Goal: Task Accomplishment & Management: Manage account settings

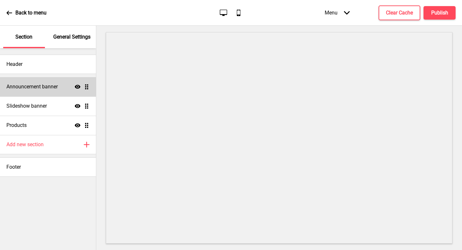
click at [50, 91] on div "Announcement banner Show Drag" at bounding box center [48, 86] width 96 height 19
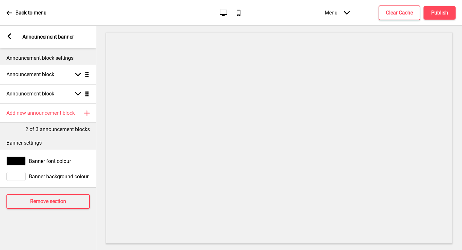
click at [48, 92] on h4 "Announcement block" at bounding box center [30, 93] width 48 height 7
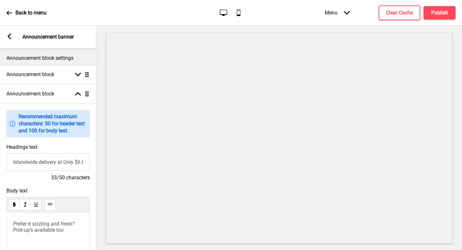
scroll to position [125, 0]
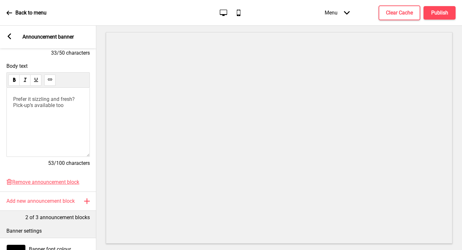
click at [38, 197] on div "Add new announcement block Plus" at bounding box center [48, 200] width 96 height 19
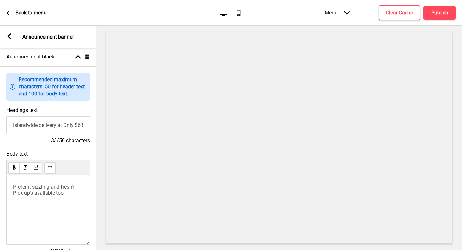
scroll to position [38, 0]
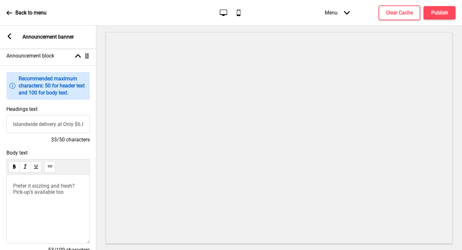
drag, startPoint x: 50, startPoint y: 91, endPoint x: 58, endPoint y: 134, distance: 44.1
click at [58, 134] on div "Headings text Islandwide delivery at Only $6.80 33/50 characters" at bounding box center [48, 125] width 96 height 44
click at [60, 127] on input "Islandwide delivery at Only $6.80" at bounding box center [47, 124] width 83 height 18
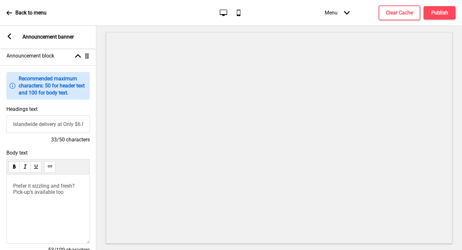
click at [60, 127] on input "Islandwide delivery at Only $6.80" at bounding box center [47, 124] width 83 height 18
type input "Ha"
click at [19, 143] on h4 "2/50 characters" at bounding box center [47, 139] width 83 height 7
click at [38, 123] on input "Ha" at bounding box center [47, 124] width 83 height 18
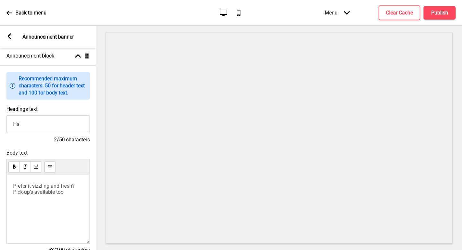
click at [38, 123] on input "Ha" at bounding box center [47, 124] width 83 height 18
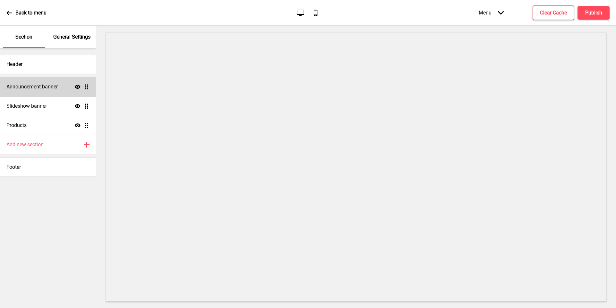
click at [39, 87] on h4 "Announcement banner" at bounding box center [31, 86] width 51 height 7
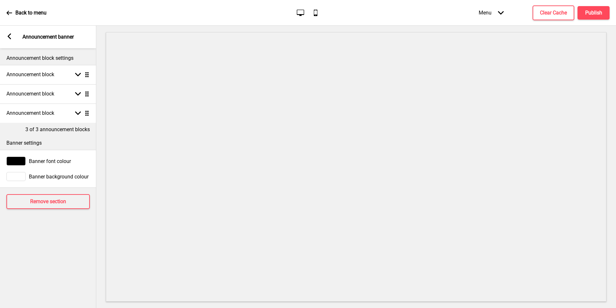
click at [49, 94] on h4 "Announcement block" at bounding box center [30, 93] width 48 height 7
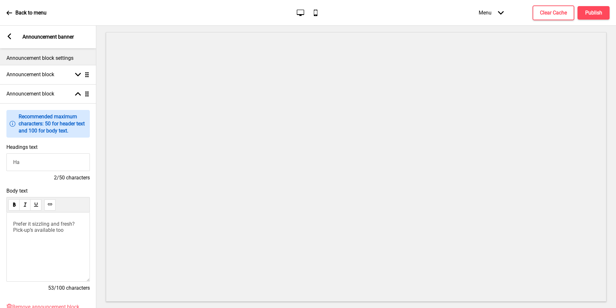
click at [53, 156] on input "Ha" at bounding box center [47, 162] width 83 height 18
paste input "Islandwide delivery at Only $6.80"
type input "Islandwide delivery at Only $6.80"
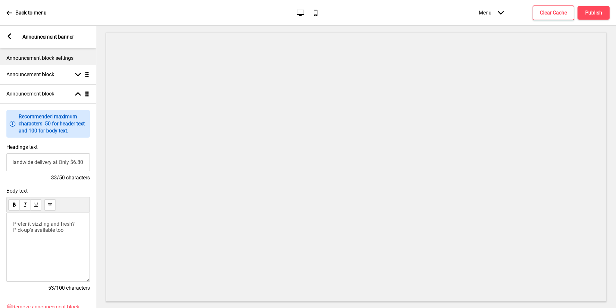
scroll to position [0, 0]
click at [47, 90] on h4 "Announcement block" at bounding box center [30, 93] width 48 height 7
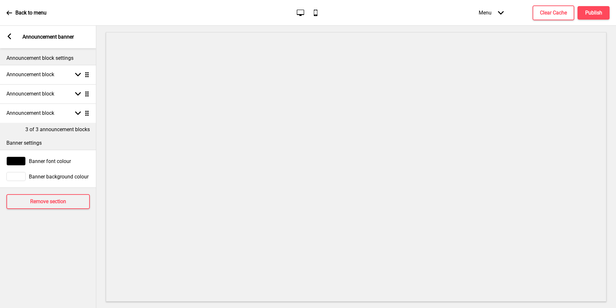
click at [52, 119] on div "Announcement block Arrow down Drag" at bounding box center [48, 112] width 96 height 19
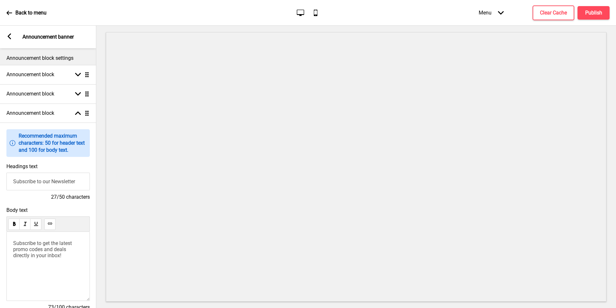
drag, startPoint x: 39, startPoint y: 87, endPoint x: 50, endPoint y: 185, distance: 97.9
click at [50, 185] on input "Subscribe to our Newsletter" at bounding box center [47, 181] width 83 height 18
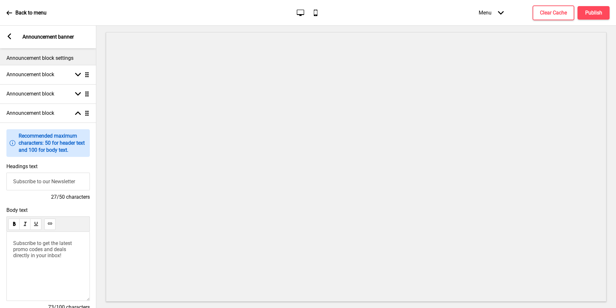
click at [50, 185] on input "Subscribe to our Newsletter" at bounding box center [47, 181] width 83 height 18
click at [51, 185] on input "Subscribe to our Newsletter" at bounding box center [47, 181] width 83 height 18
click at [45, 249] on span "Subscribe to get the latest promo codes and deals directly in your inbox!" at bounding box center [43, 249] width 60 height 18
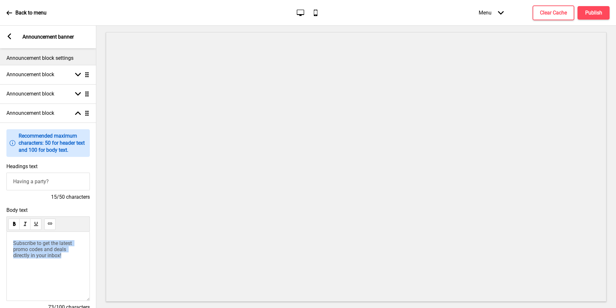
scroll to position [27, 0]
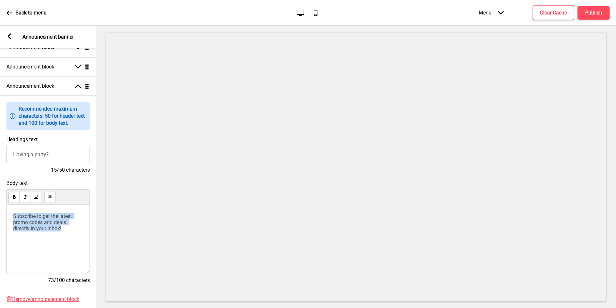
click at [62, 158] on input "Having a party?" at bounding box center [47, 154] width 83 height 18
type input "O"
type input "F"
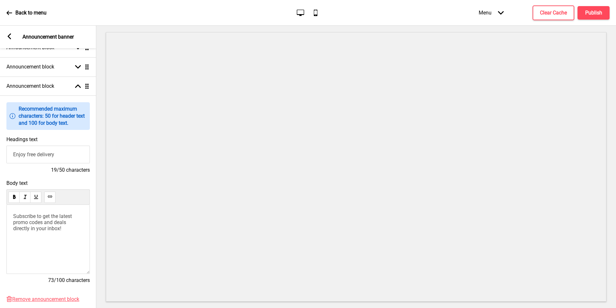
type input "Enjoy free delivery"
drag, startPoint x: 50, startPoint y: 185, endPoint x: 31, endPoint y: 230, distance: 49.6
click at [31, 230] on div "Subscribe to get the latest promo codes and deals directly in your inbox!" at bounding box center [47, 239] width 83 height 69
drag, startPoint x: 31, startPoint y: 230, endPoint x: 39, endPoint y: 225, distance: 10.1
click at [39, 225] on span "Subscribe to get the latest promo codes and deals directly in your inbox!" at bounding box center [43, 222] width 60 height 18
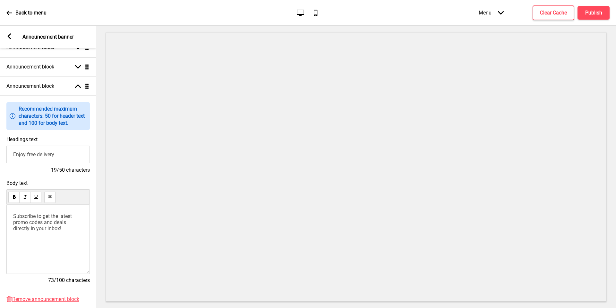
click at [43, 223] on span "Subscribe to get the latest promo codes and deals directly in your inbox!" at bounding box center [43, 222] width 60 height 18
click at [31, 155] on input "Enjoy free delivery" at bounding box center [47, 154] width 83 height 18
drag, startPoint x: 39, startPoint y: 225, endPoint x: 616, endPoint y: 86, distance: 593.2
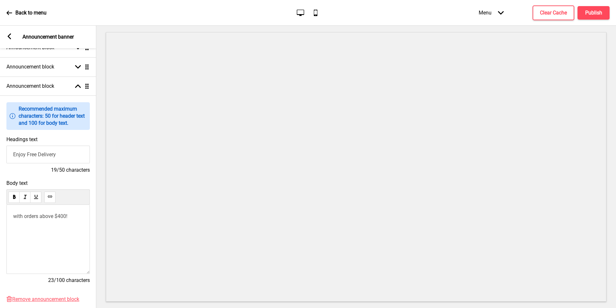
click at [462, 86] on div at bounding box center [356, 167] width 520 height 282
click at [45, 153] on input "Enjoy Free Delivery" at bounding box center [47, 154] width 83 height 18
type input "Prefer it sizzling and fresh?"
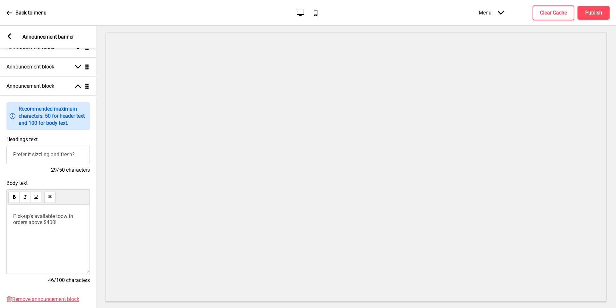
scroll to position [0, 0]
drag, startPoint x: 616, startPoint y: 86, endPoint x: 96, endPoint y: 241, distance: 543.1
click at [96, 241] on div "Body text Pick-up's available toowith orders above $400! 46/100 characters" at bounding box center [48, 235] width 96 height 116
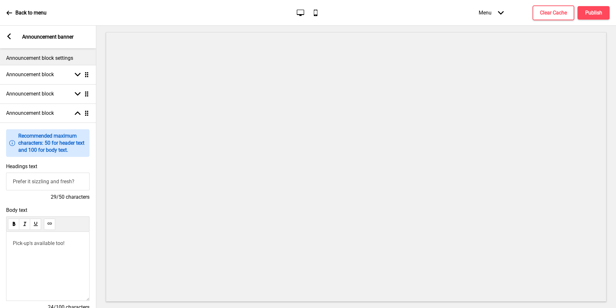
click at [68, 116] on div "Announcement block Arrow up Drag" at bounding box center [48, 112] width 96 height 19
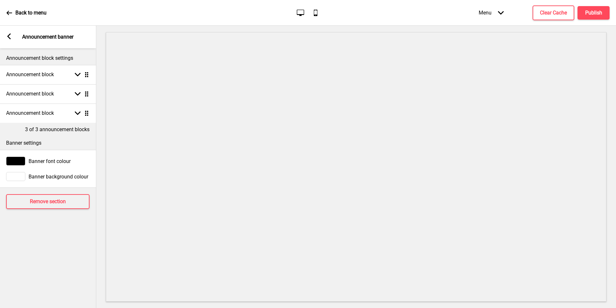
click at [69, 97] on div "Announcement block Arrow down Drag" at bounding box center [48, 93] width 96 height 19
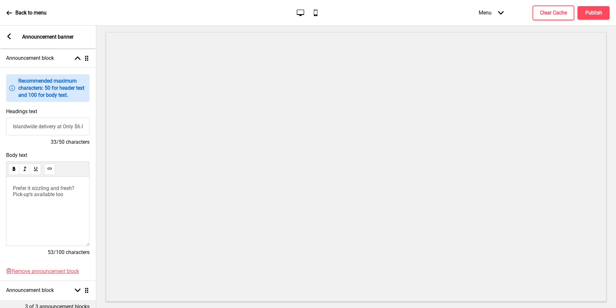
scroll to position [63, 0]
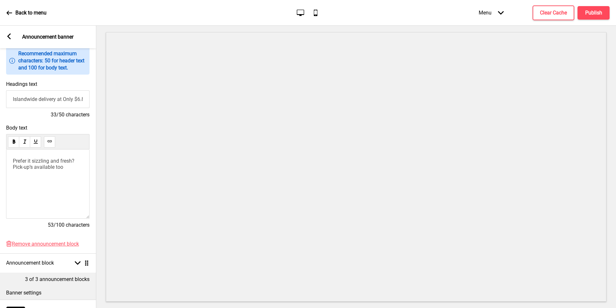
click at [60, 160] on span "Prefer it sizzling and fresh? Pick-up’s available too" at bounding box center [44, 164] width 63 height 12
click at [462, 12] on h4 "Clear Cache" at bounding box center [553, 12] width 27 height 7
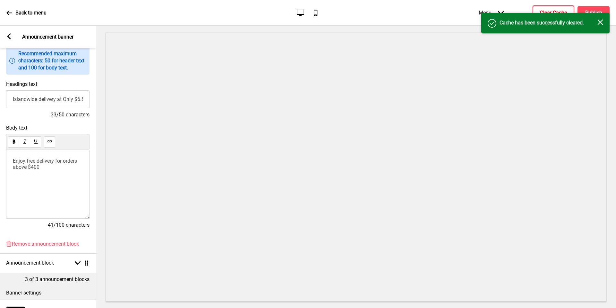
drag, startPoint x: 548, startPoint y: 12, endPoint x: 593, endPoint y: 15, distance: 44.4
click at [462, 15] on div "Success Cache has been successfully cleared. Close" at bounding box center [546, 23] width 128 height 21
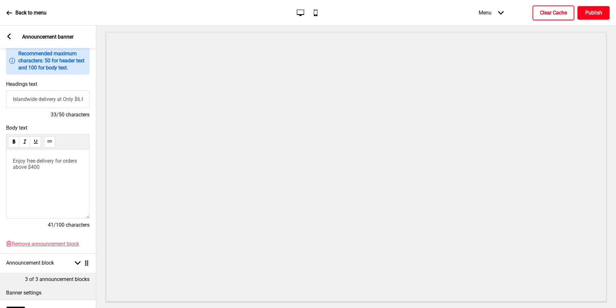
click at [462, 12] on h4 "Publish" at bounding box center [594, 12] width 17 height 7
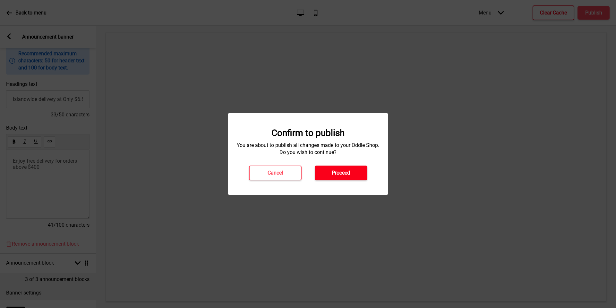
drag, startPoint x: 593, startPoint y: 15, endPoint x: 329, endPoint y: 175, distance: 308.7
click at [329, 175] on button "Proceed" at bounding box center [341, 172] width 53 height 15
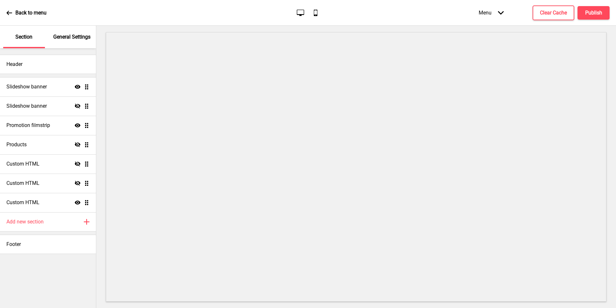
click at [78, 107] on icon at bounding box center [78, 105] width 6 height 5
click at [81, 82] on div "Slideshow banner Show Drag" at bounding box center [48, 86] width 96 height 19
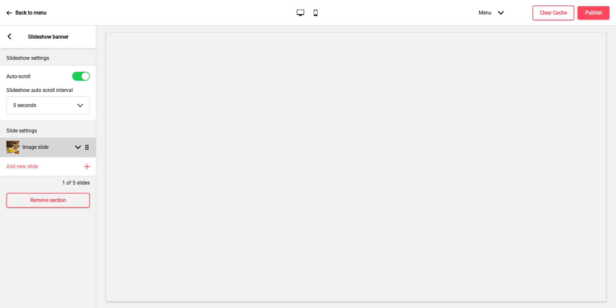
drag, startPoint x: 0, startPoint y: 0, endPoint x: 59, endPoint y: 148, distance: 159.8
click at [59, 148] on div "Image slide Arrow down Drag" at bounding box center [48, 146] width 96 height 19
select select "left"
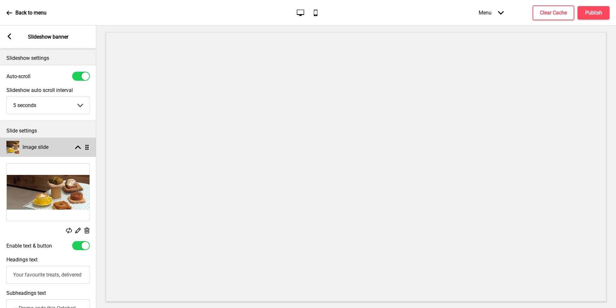
click at [10, 35] on icon at bounding box center [10, 36] width 4 height 6
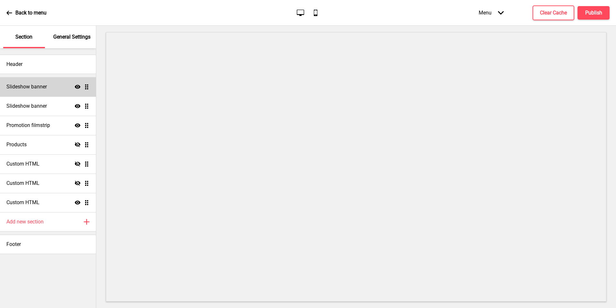
drag, startPoint x: 59, startPoint y: 148, endPoint x: 78, endPoint y: 88, distance: 63.6
click at [78, 88] on icon at bounding box center [78, 87] width 6 height 4
drag, startPoint x: 78, startPoint y: 88, endPoint x: 593, endPoint y: 8, distance: 520.4
click at [593, 8] on button "Publish" at bounding box center [594, 12] width 32 height 13
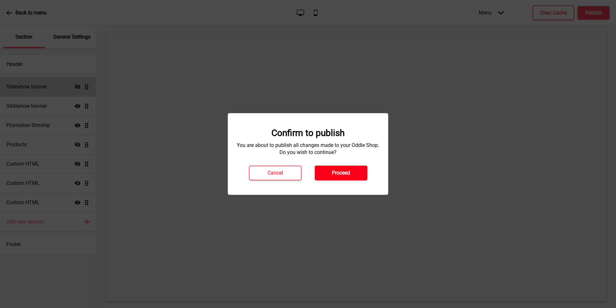
drag, startPoint x: 593, startPoint y: 8, endPoint x: 332, endPoint y: 172, distance: 308.0
click at [332, 172] on button "Proceed" at bounding box center [341, 172] width 53 height 15
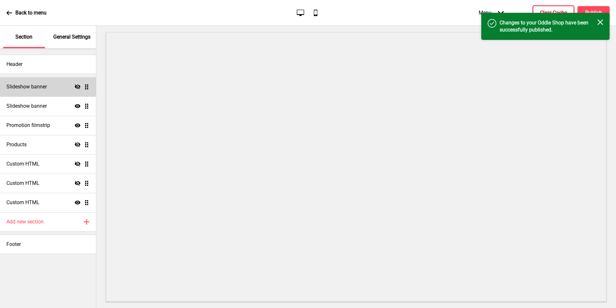
click at [553, 11] on h4 "Clear Cache" at bounding box center [553, 12] width 27 height 7
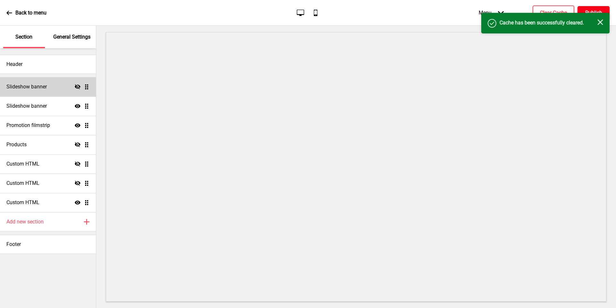
click at [594, 8] on button "Publish" at bounding box center [594, 12] width 32 height 13
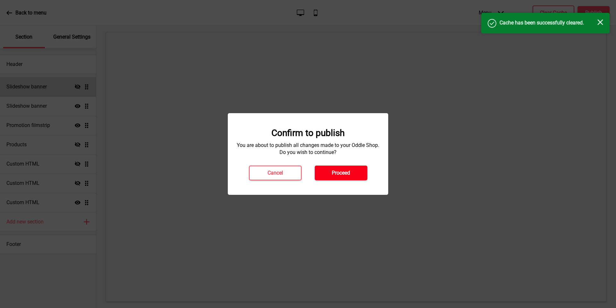
drag, startPoint x: 332, startPoint y: 172, endPoint x: 349, endPoint y: 176, distance: 17.4
click at [349, 176] on button "Proceed" at bounding box center [341, 172] width 53 height 15
